Goal: Find specific page/section: Find specific page/section

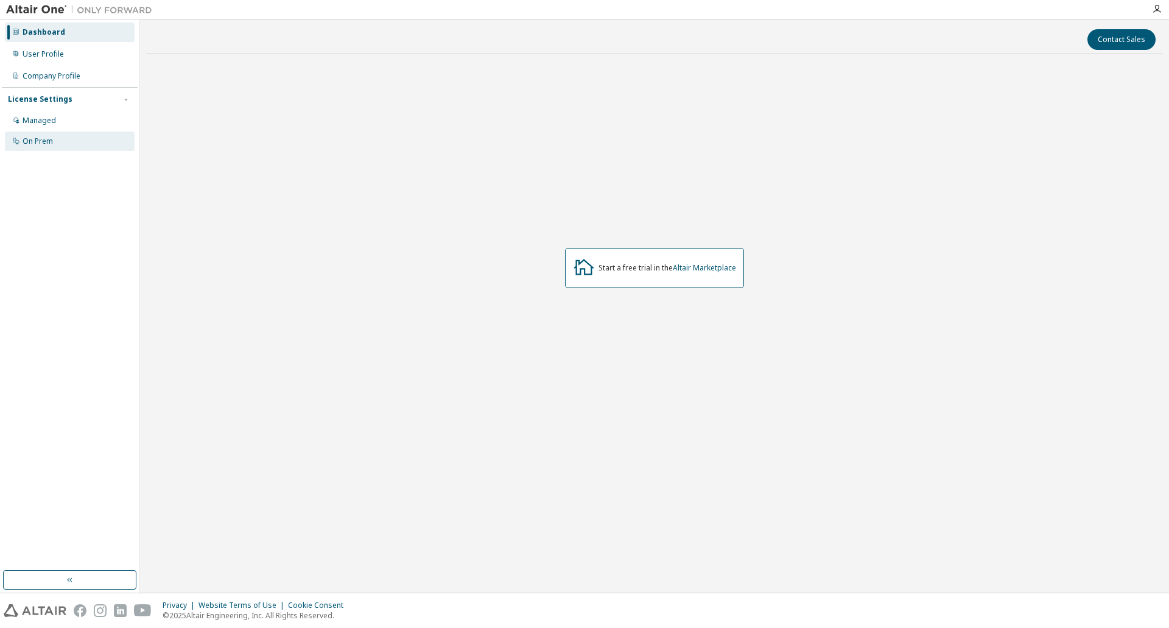
click at [85, 144] on div "On Prem" at bounding box center [70, 141] width 130 height 19
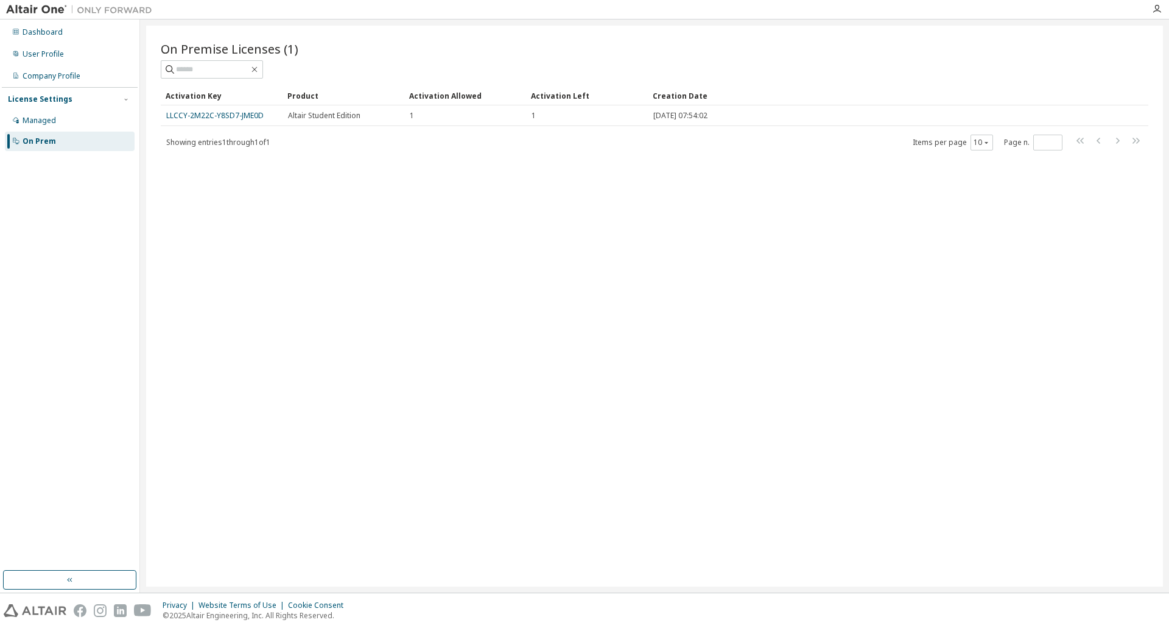
click at [901, 182] on div "On Premise Licenses (1) Clear Load Save Save As Field Operator Value Select fil…" at bounding box center [654, 306] width 1017 height 561
